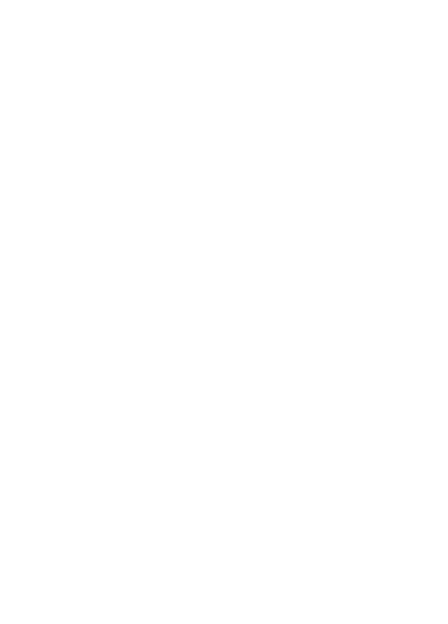
click at [180, 470] on div "Region" at bounding box center [164, 461] width 57 height 20
click at [315, 212] on icon at bounding box center [314, 211] width 24 height 20
click at [259, 463] on icon at bounding box center [260, 461] width 4 height 4
click at [384, 466] on div "Kostenloses WLAN" at bounding box center [314, 461] width 146 height 22
click at [201, 297] on div at bounding box center [201, 300] width 11 height 11
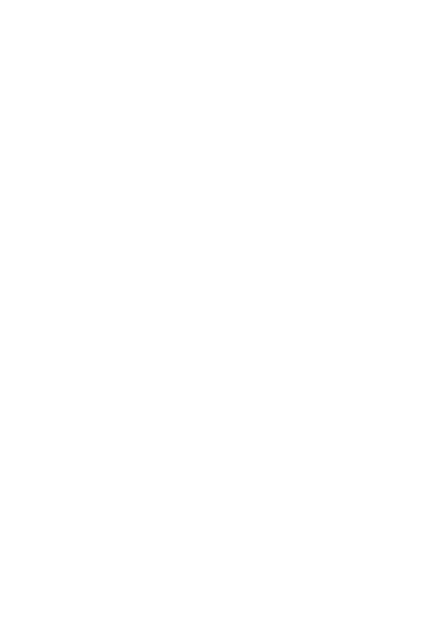
click at [202, 164] on div at bounding box center [201, 165] width 11 height 11
click at [200, 145] on div at bounding box center [201, 143] width 11 height 11
click at [204, 124] on div at bounding box center [201, 120] width 11 height 11
click at [206, 348] on div at bounding box center [201, 346] width 11 height 11
click at [384, 320] on div at bounding box center [380, 322] width 11 height 11
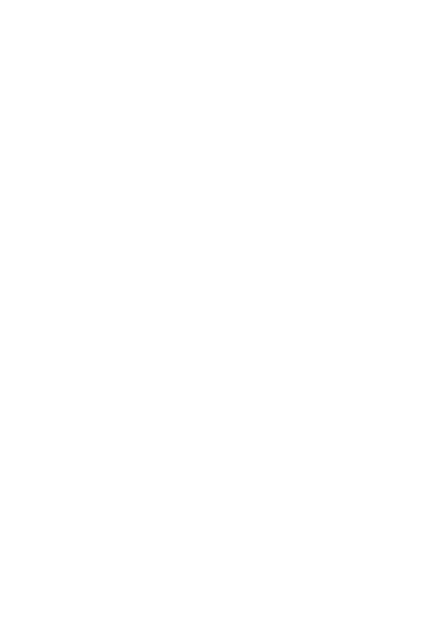
click at [294, 518] on div "übernehmen" at bounding box center [224, 522] width 325 height 22
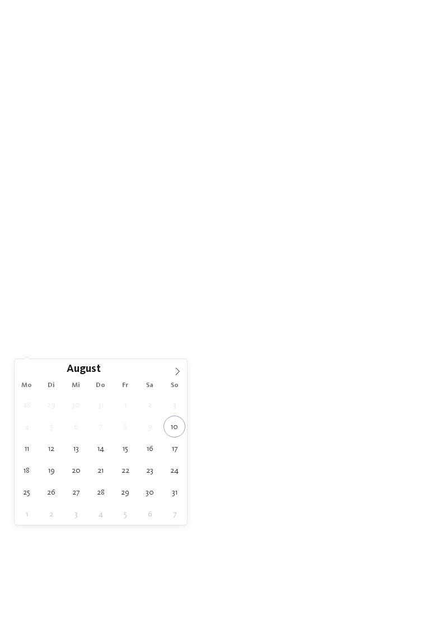
click at [178, 374] on icon at bounding box center [178, 371] width 8 height 8
click at [176, 371] on icon at bounding box center [178, 371] width 8 height 8
click at [175, 372] on icon at bounding box center [178, 371] width 8 height 8
click at [176, 370] on icon at bounding box center [178, 371] width 8 height 8
click at [179, 365] on span at bounding box center [177, 368] width 19 height 19
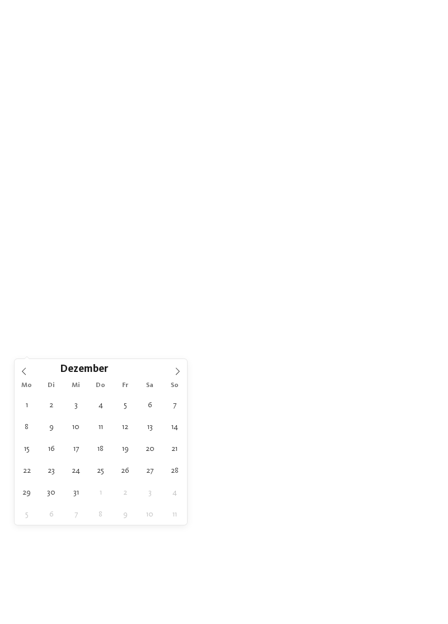
type input "****"
click at [176, 367] on icon at bounding box center [178, 371] width 8 height 8
click at [178, 366] on span at bounding box center [177, 368] width 19 height 19
click at [176, 368] on icon at bounding box center [178, 371] width 4 height 7
click at [176, 369] on icon at bounding box center [178, 371] width 8 height 8
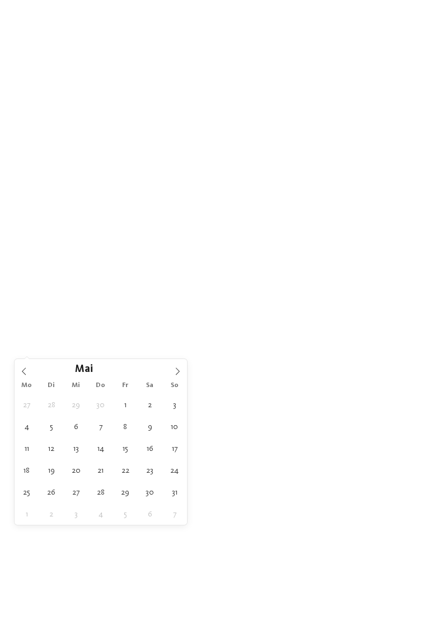
click at [176, 367] on icon at bounding box center [178, 371] width 8 height 8
click at [177, 368] on icon at bounding box center [178, 371] width 4 height 7
click at [178, 369] on icon at bounding box center [178, 371] width 8 height 8
click at [27, 368] on icon at bounding box center [24, 371] width 8 height 8
type div "13.07.2026"
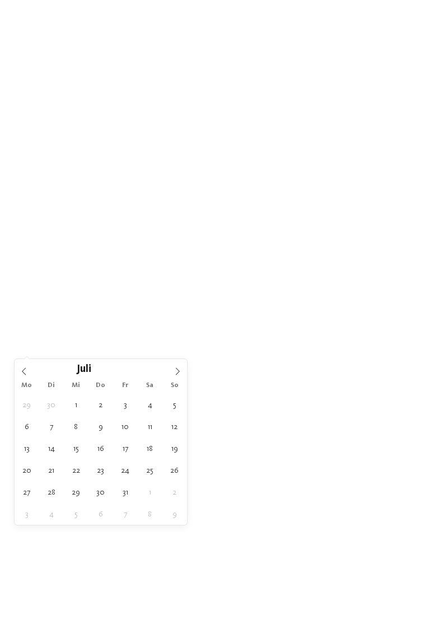
type input "****"
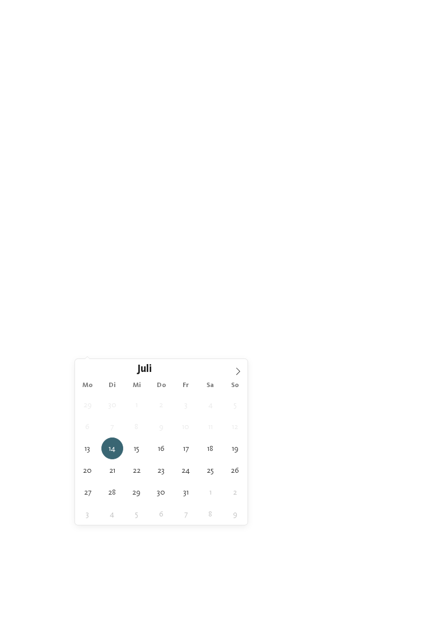
type div "19.07.2026"
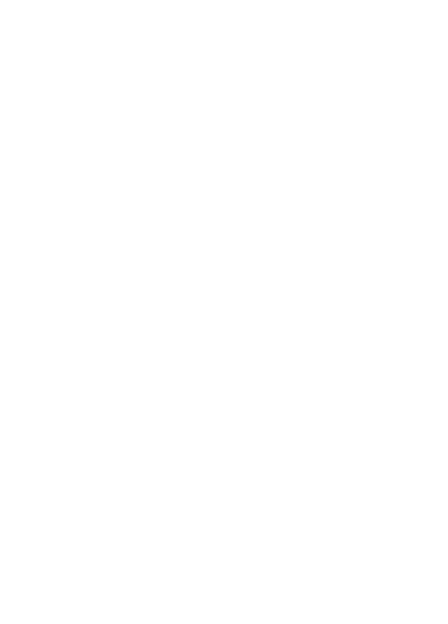
click at [334, 305] on span "Family Experiences" at bounding box center [311, 301] width 52 height 8
click at [288, 385] on div at bounding box center [291, 379] width 11 height 11
click at [291, 408] on div at bounding box center [291, 402] width 11 height 11
click at [291, 206] on div at bounding box center [291, 200] width 11 height 11
click at [277, 453] on div "übernehmen" at bounding box center [224, 441] width 146 height 22
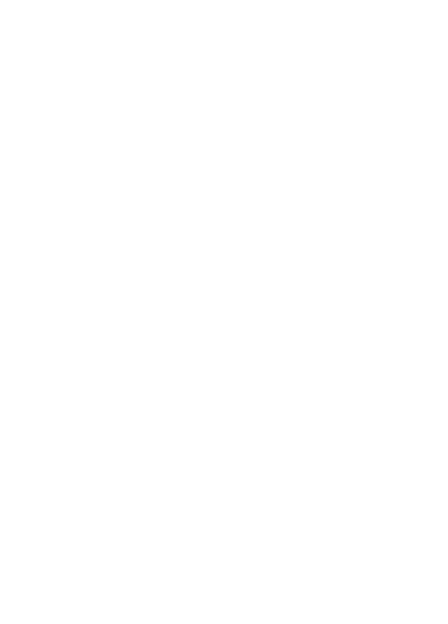
click at [415, 310] on link "Hotel finden" at bounding box center [404, 301] width 57 height 20
click at [424, 216] on icon at bounding box center [426, 206] width 24 height 20
click at [375, 99] on div "Neu ab [DATE]" at bounding box center [328, 112] width 196 height 110
click at [289, 373] on link "weiterlesen" at bounding box center [268, 377] width 54 height 8
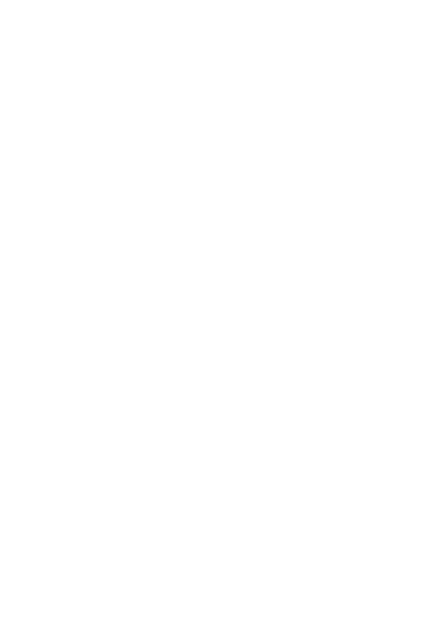
scroll to position [366, 0]
click at [432, 496] on icon at bounding box center [426, 508] width 31 height 25
click at [424, 488] on icon at bounding box center [426, 500] width 31 height 25
click at [431, 496] on icon at bounding box center [426, 508] width 31 height 25
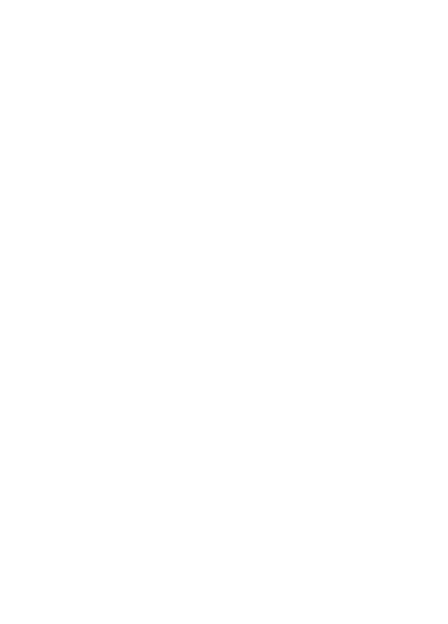
click at [432, 488] on icon at bounding box center [426, 500] width 31 height 25
click at [400, 23] on img at bounding box center [420, 25] width 56 height 28
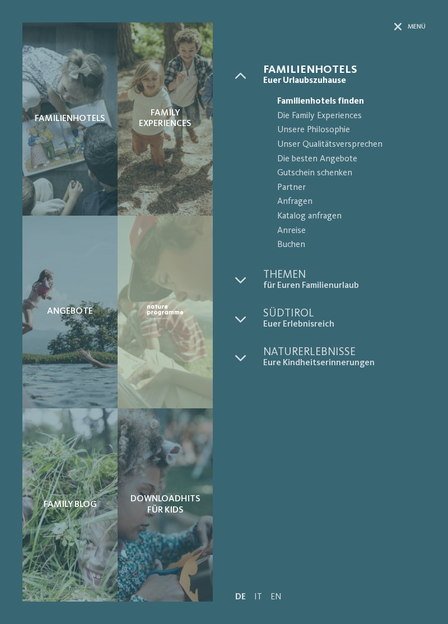
click at [243, 75] on icon at bounding box center [240, 75] width 11 height 11
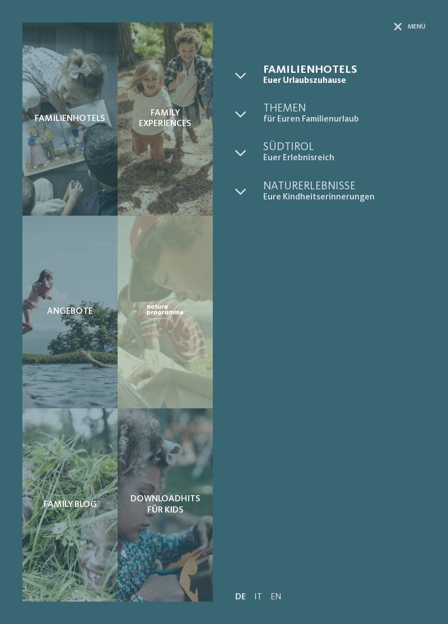
click at [399, 29] on icon at bounding box center [398, 27] width 8 height 8
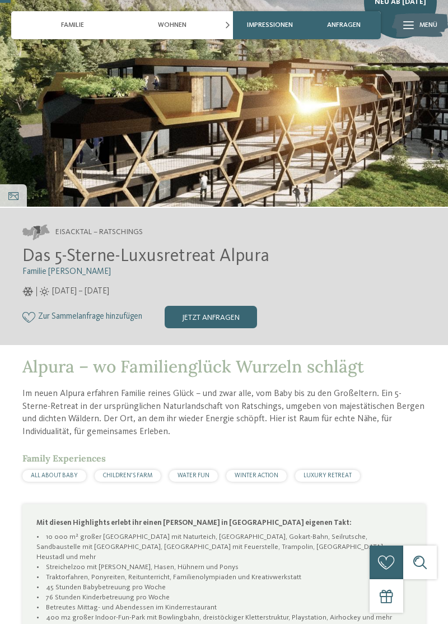
scroll to position [96, 0]
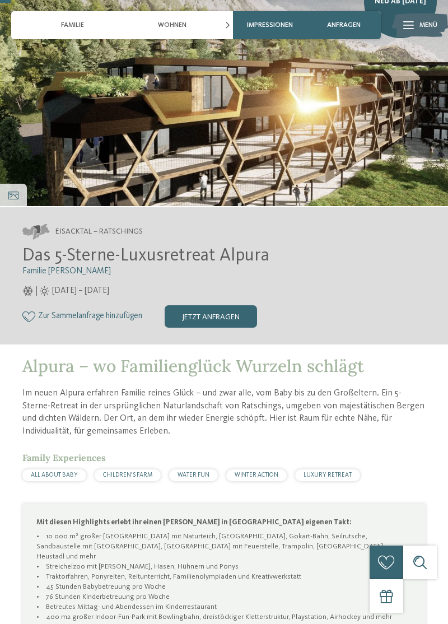
click at [325, 469] on div "LUXURY RETREAT" at bounding box center [327, 475] width 65 height 12
click at [327, 472] on span "LUXURY RETREAT" at bounding box center [328, 475] width 48 height 6
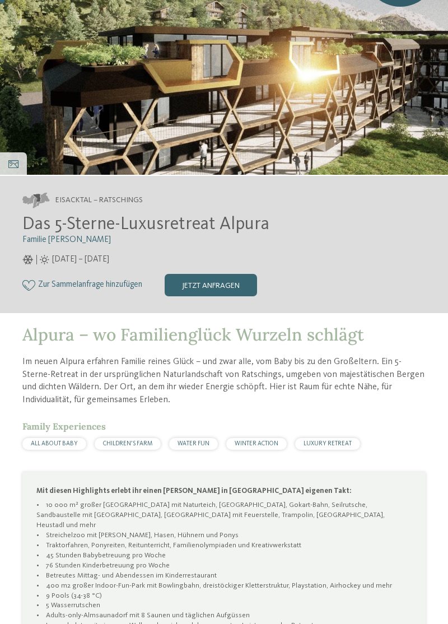
scroll to position [0, 0]
